Goal: Information Seeking & Learning: Learn about a topic

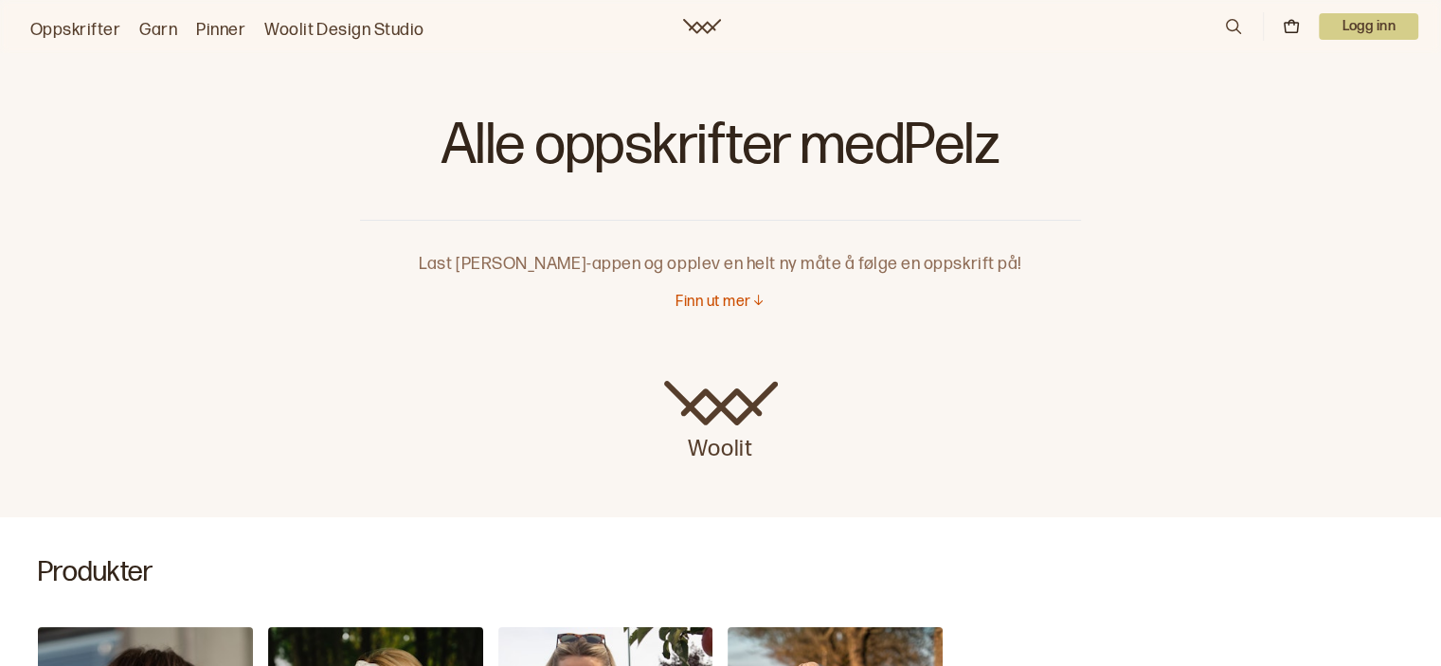
click at [716, 310] on p "Finn ut mer" at bounding box center [713, 303] width 75 height 20
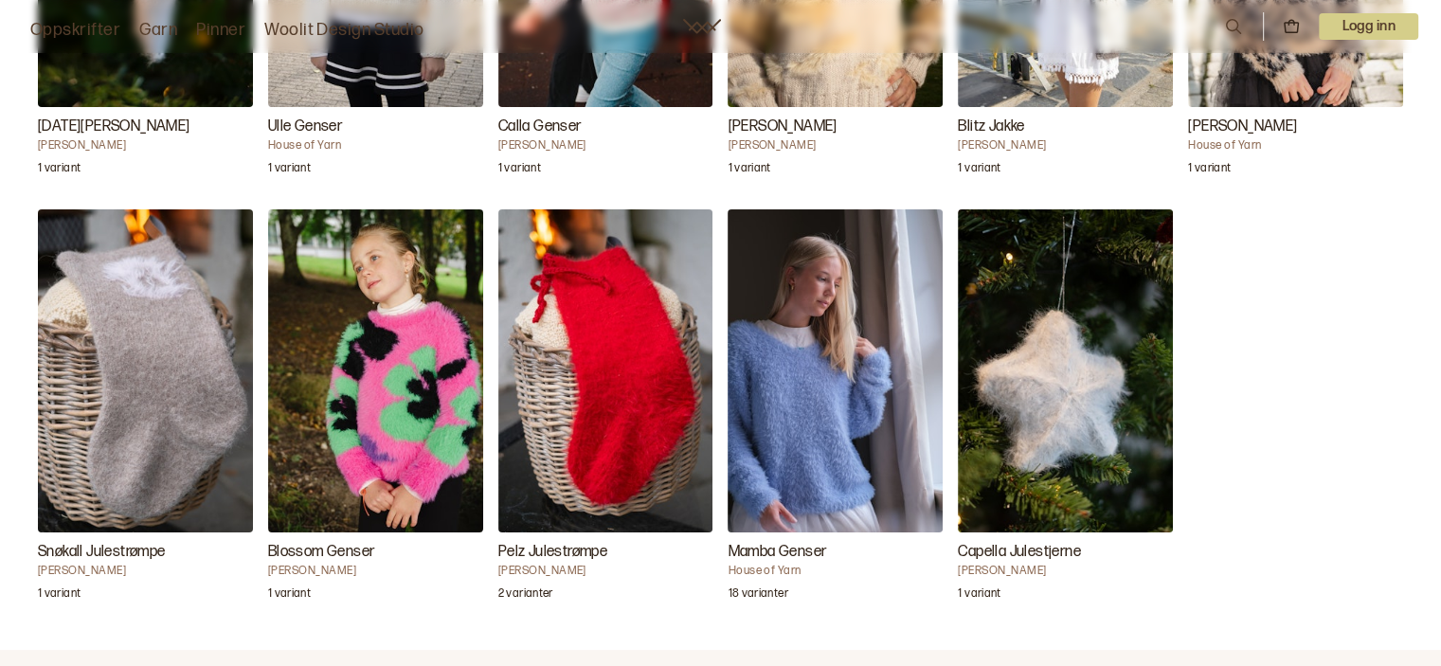
scroll to position [2161, 0]
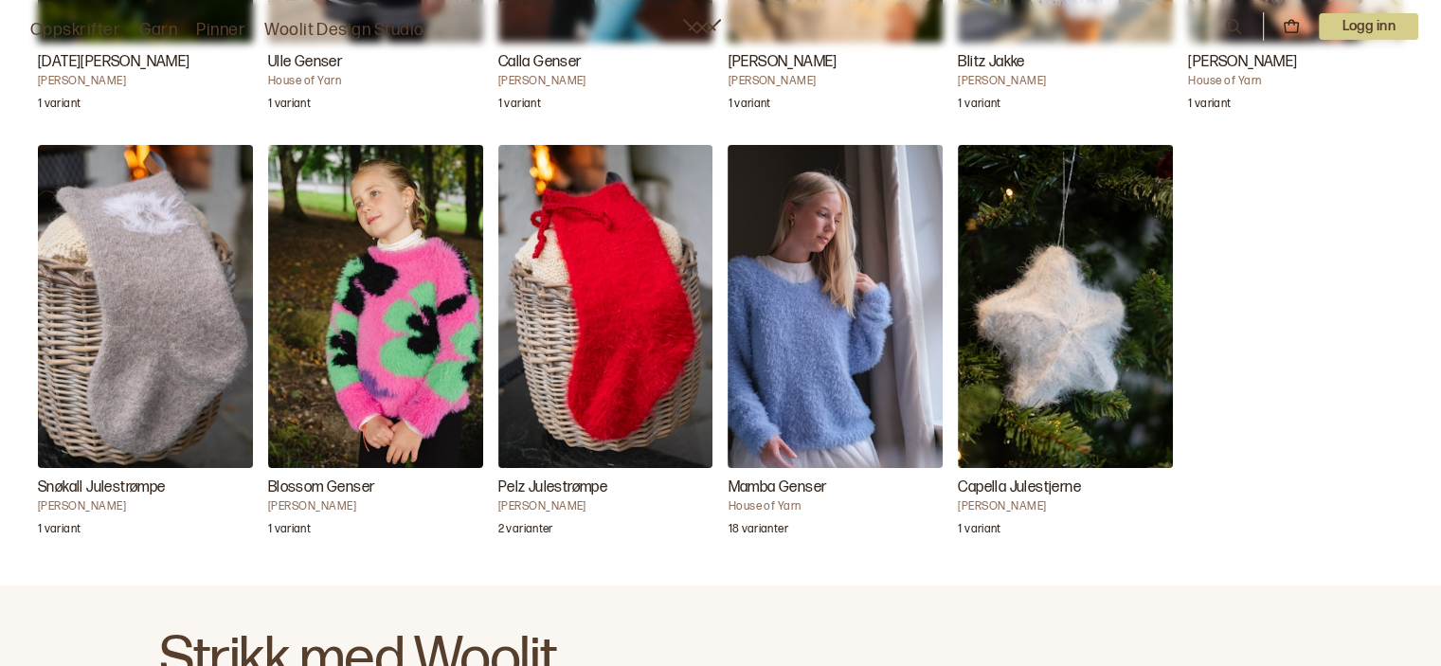
click at [806, 388] on img "Mamba Genser" at bounding box center [835, 306] width 215 height 322
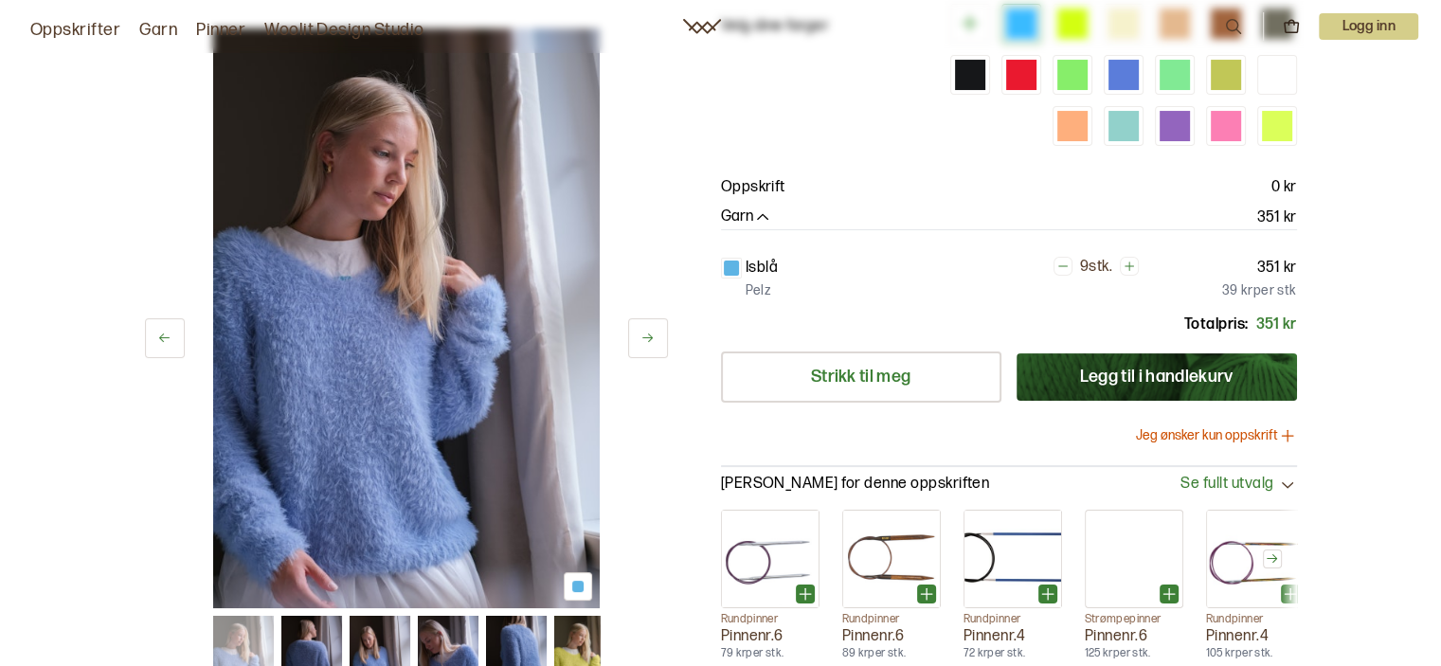
scroll to position [277, 0]
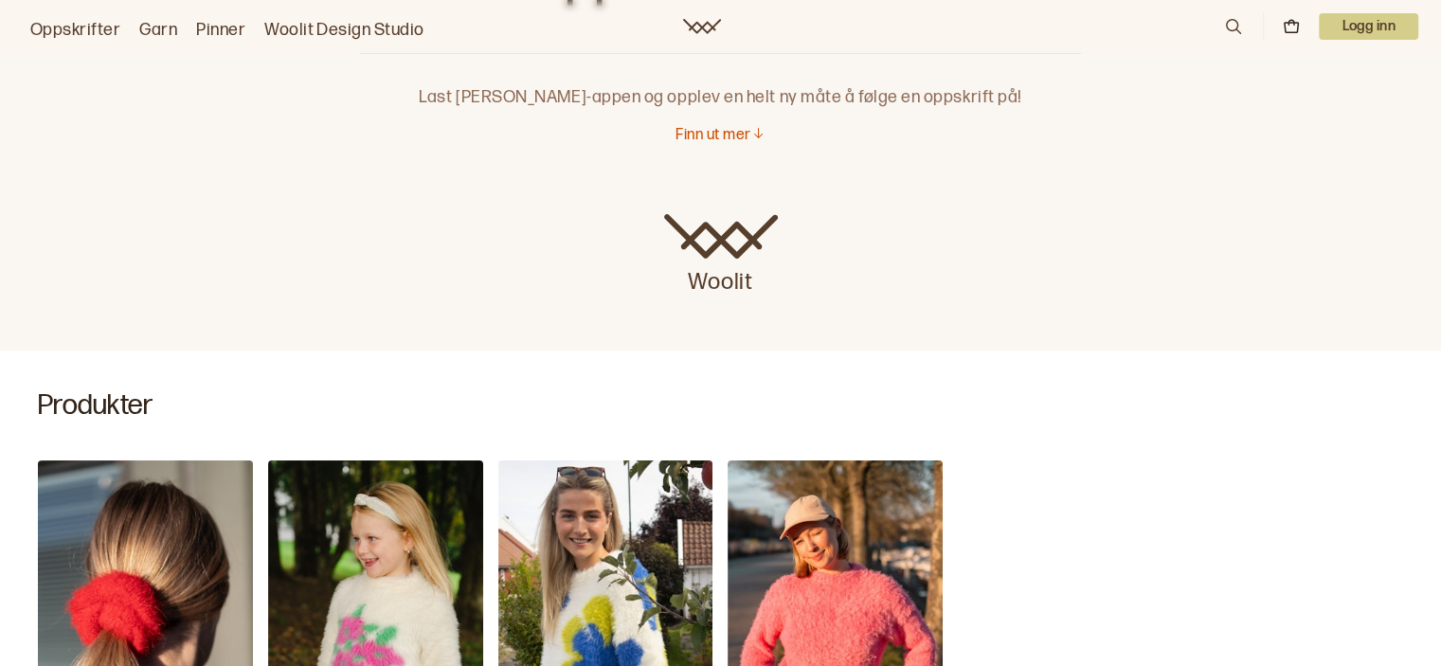
scroll to position [43, 0]
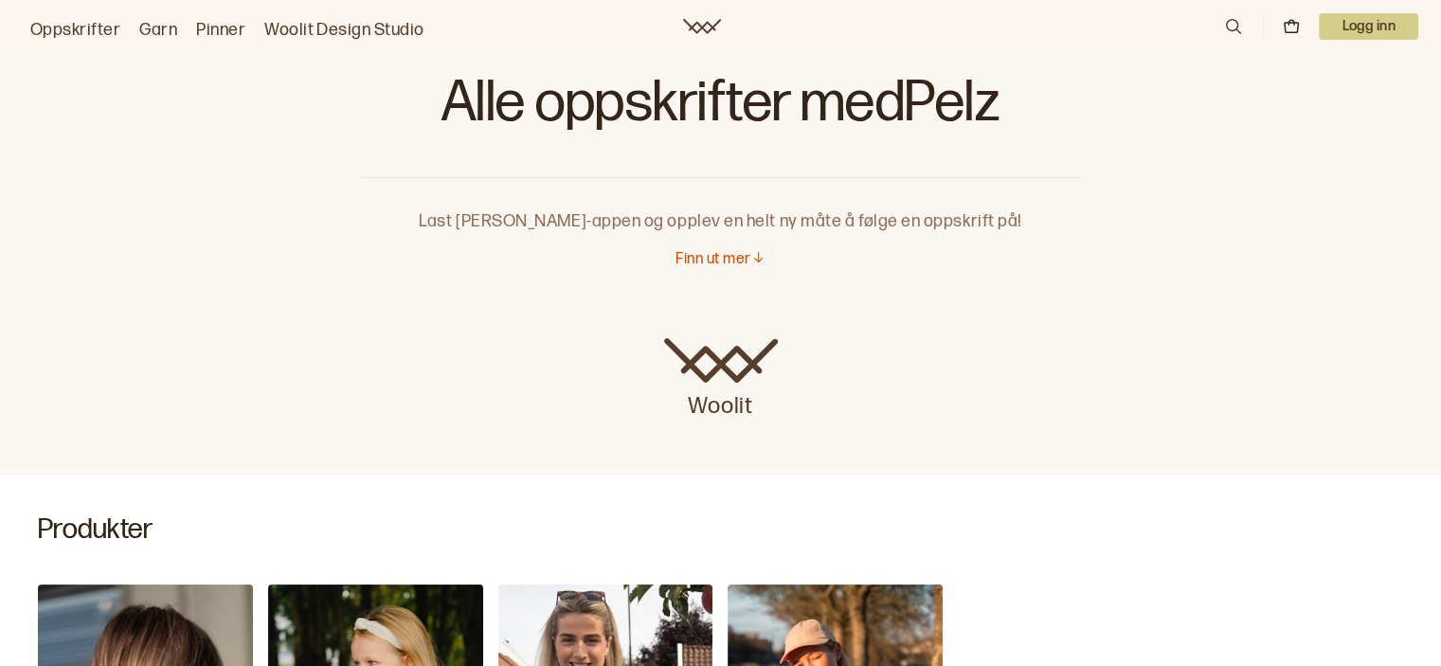
click at [716, 250] on p "Finn ut mer" at bounding box center [713, 260] width 75 height 20
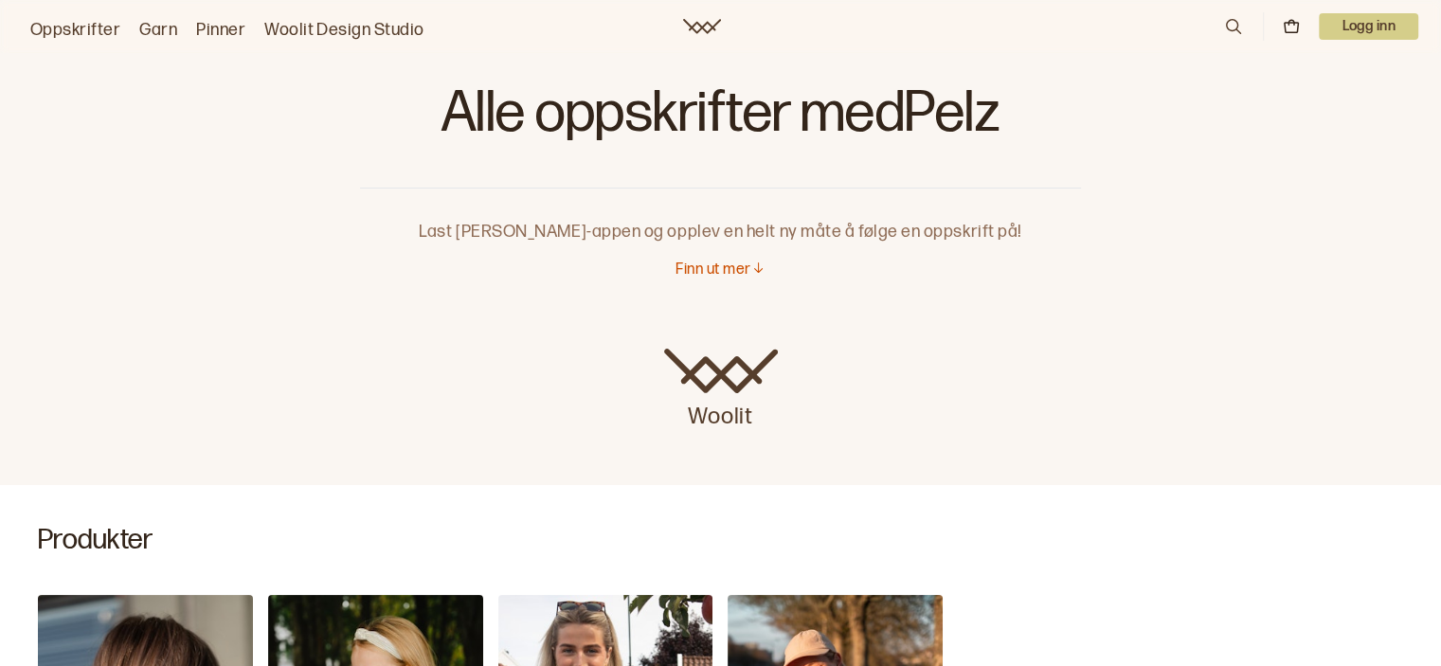
scroll to position [0, 0]
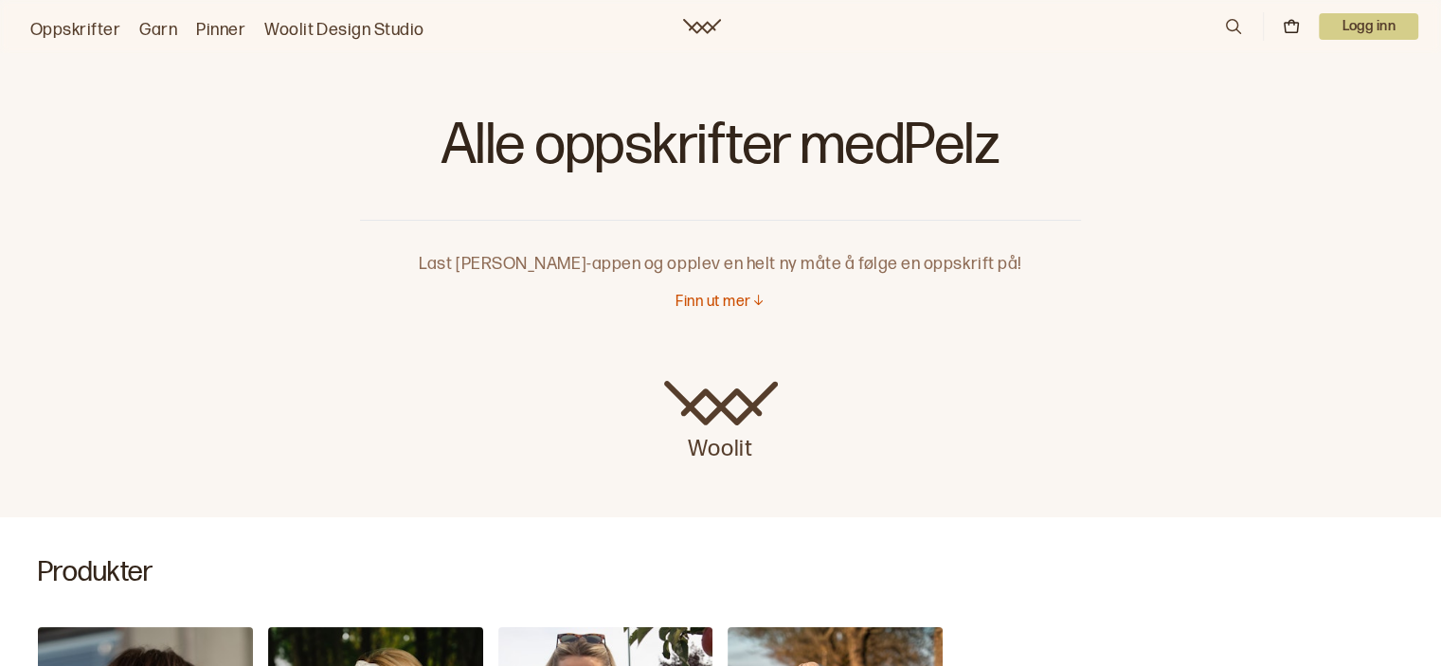
click at [72, 22] on link "Oppskrifter" at bounding box center [75, 30] width 90 height 27
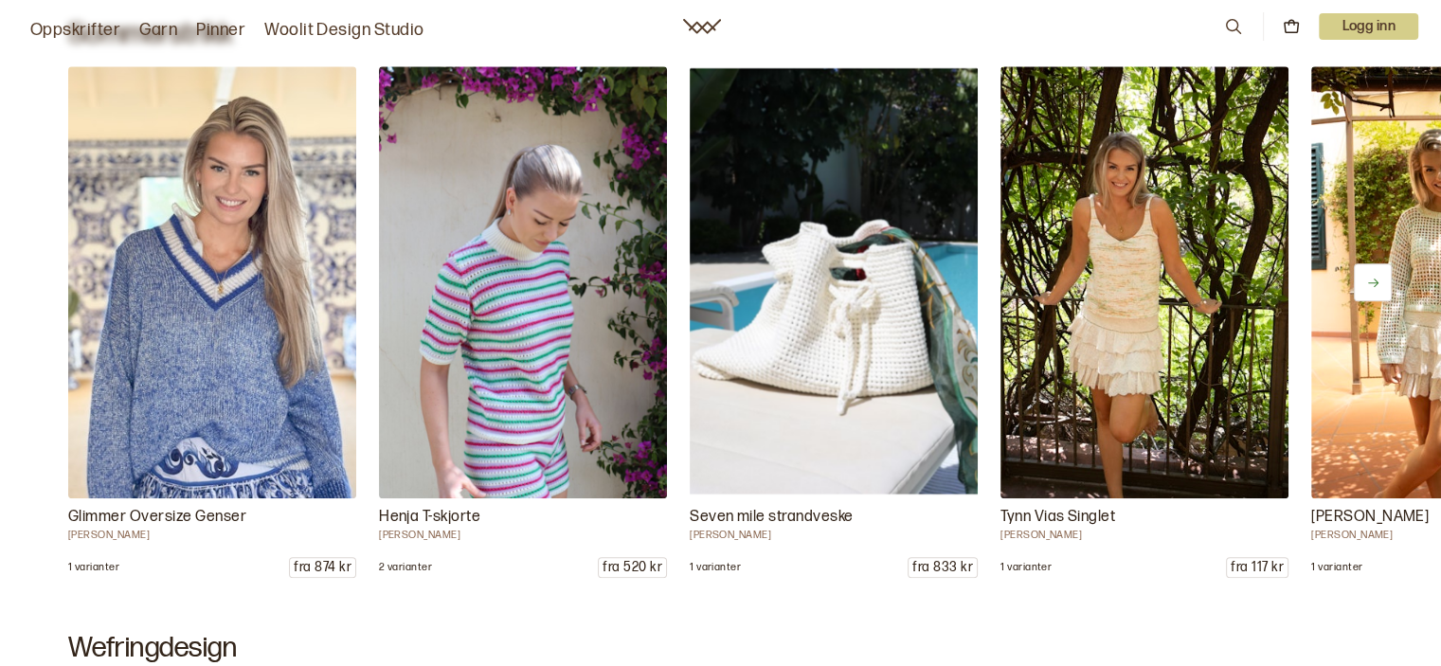
scroll to position [1054, 0]
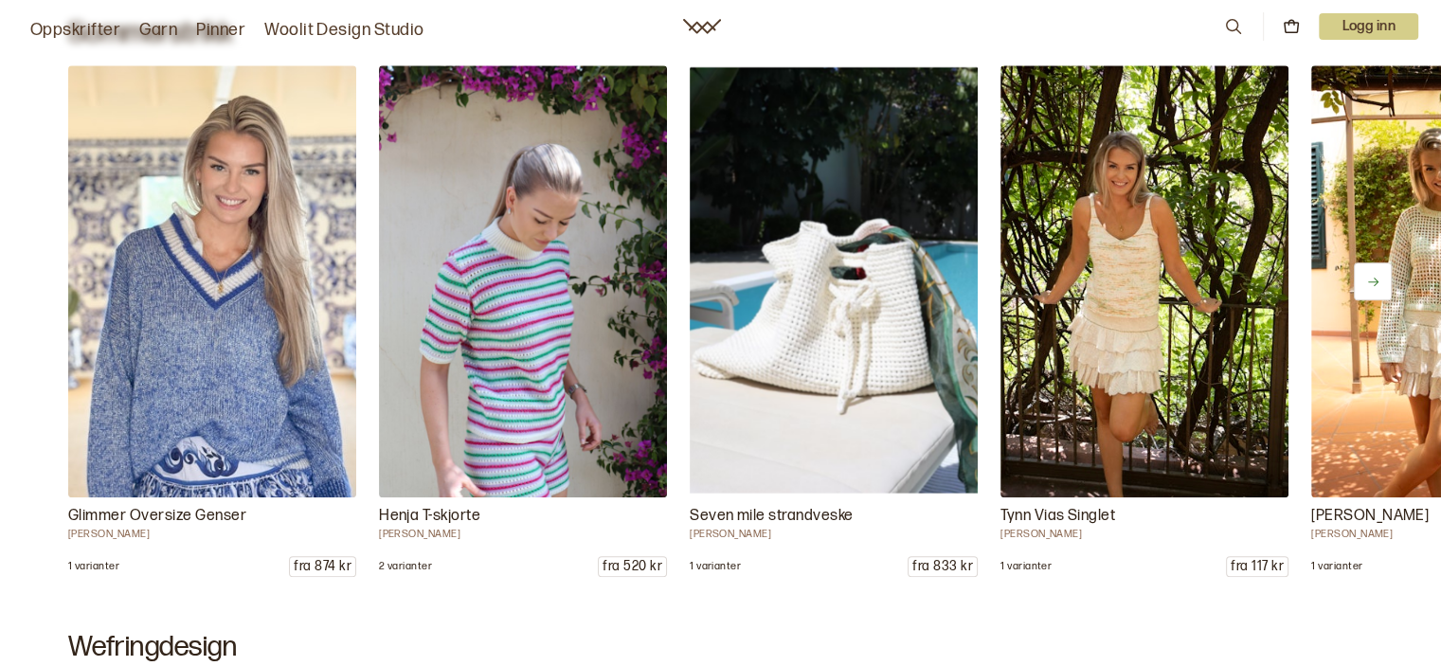
click at [1231, 27] on icon at bounding box center [1233, 26] width 21 height 21
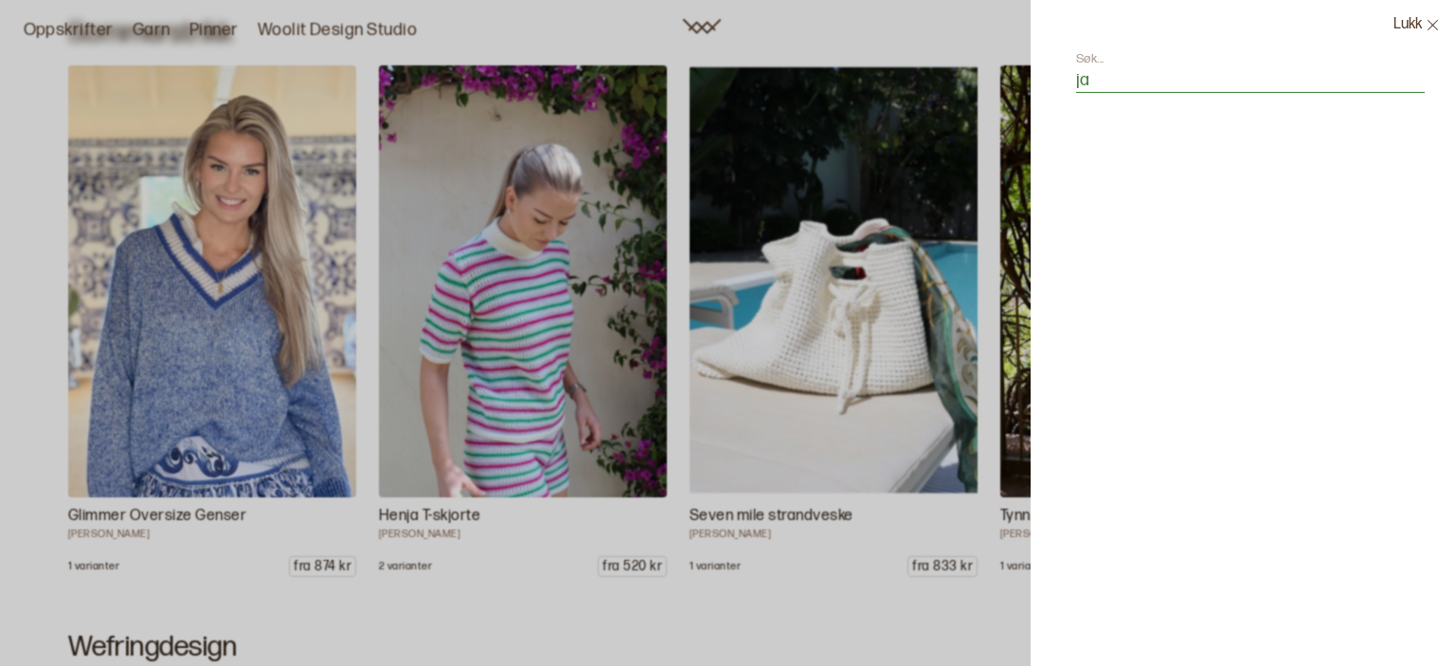
type input "j"
click at [1136, 76] on input "jakke opskrift" at bounding box center [1250, 81] width 349 height 24
type input "jakke oppskrift"
drag, startPoint x: 1198, startPoint y: 86, endPoint x: 1019, endPoint y: 109, distance: 180.5
click at [1019, 109] on div "Lukk Søk... [PERSON_NAME] oppskrift Ingen resultater for jakke oppskrift" at bounding box center [727, 333] width 1455 height 666
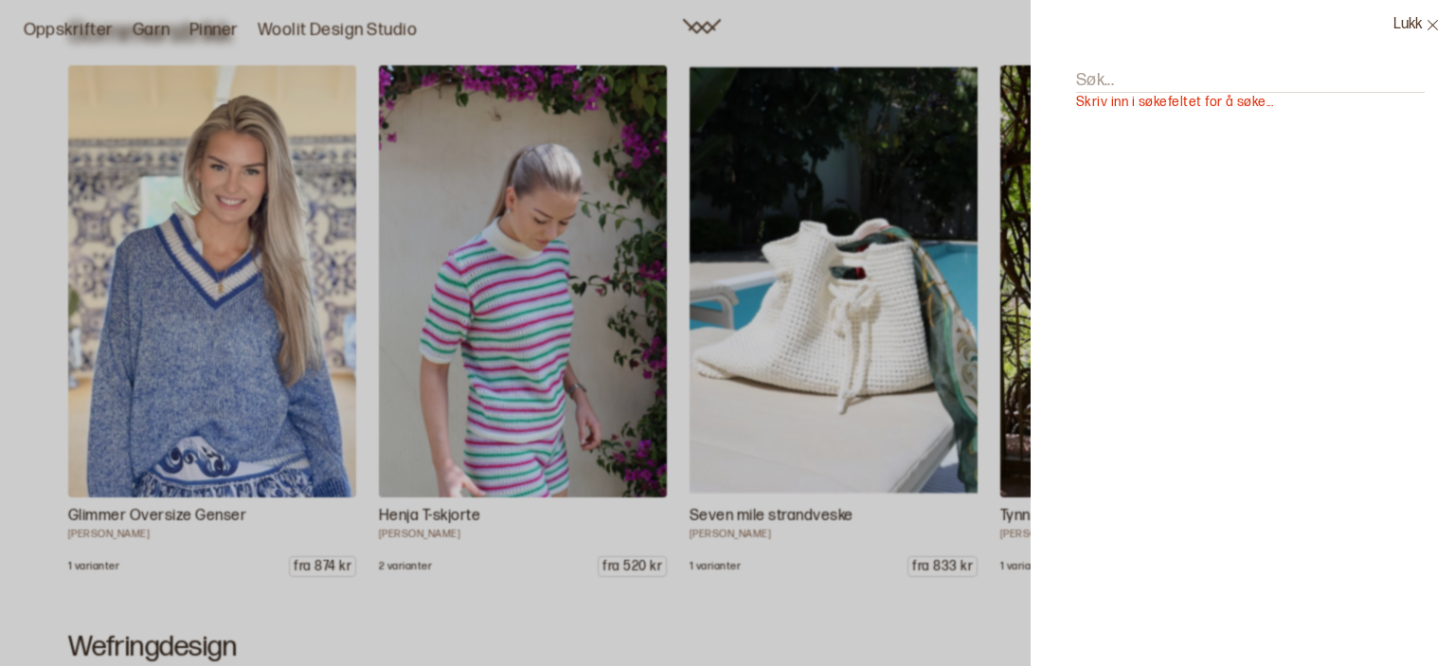
click at [881, 50] on div at bounding box center [727, 333] width 1455 height 666
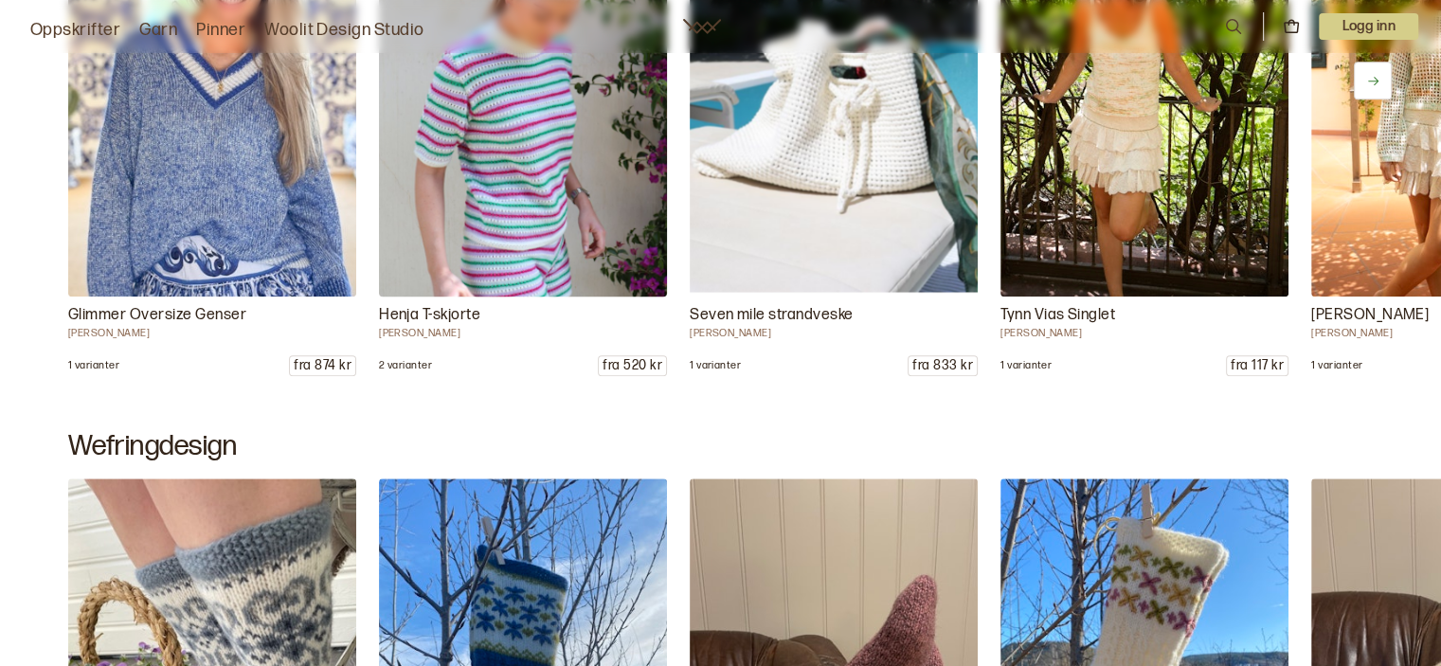
scroll to position [1837, 0]
